Goal: Connect with others: Connect with others

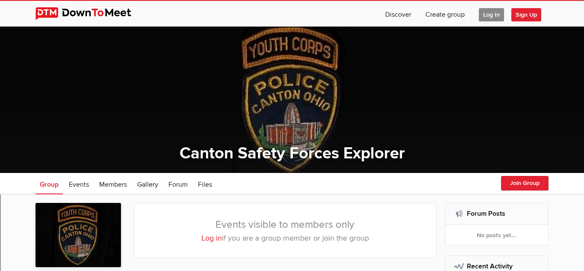
click at [52, 17] on img at bounding box center [89, 13] width 109 height 13
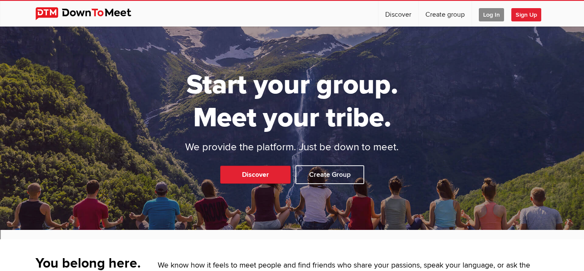
click at [490, 17] on span "Log In" at bounding box center [491, 14] width 25 height 13
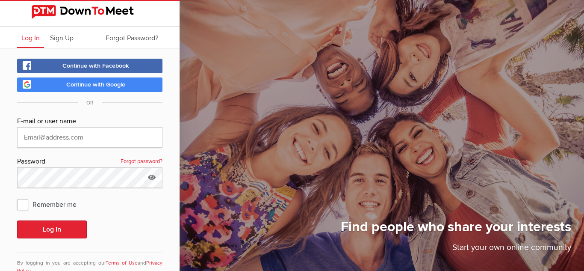
click at [121, 92] on link "Continue with Google" at bounding box center [89, 84] width 145 height 15
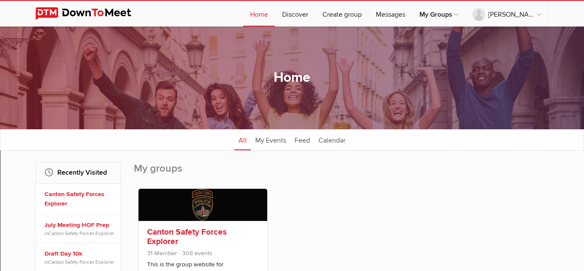
click at [224, 221] on div "Canton Safety Forces Explorer 31 Member 308 events This is the group website fo…" at bounding box center [203, 253] width 129 height 64
